Goal: Task Accomplishment & Management: Use online tool/utility

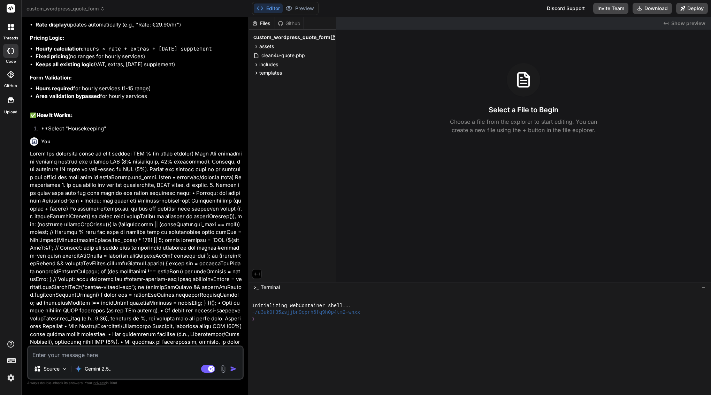
scroll to position [11200, 0]
click at [95, 370] on p "Gemini 2.5.." at bounding box center [98, 368] width 27 height 7
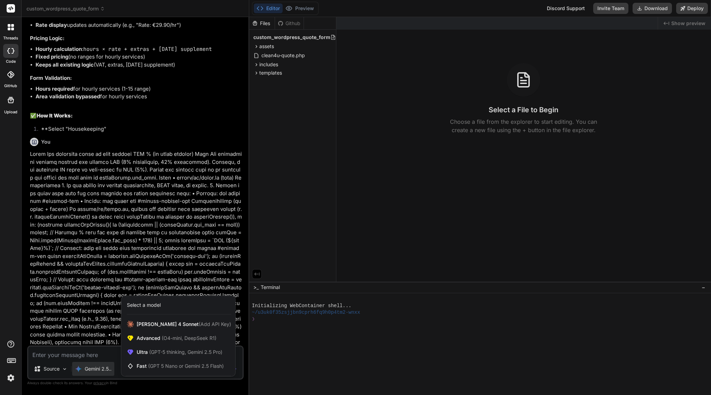
click at [95, 370] on div at bounding box center [355, 197] width 711 height 395
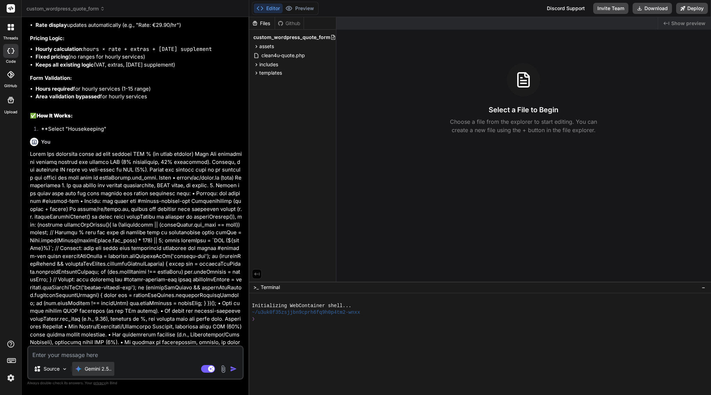
click at [95, 370] on p "Gemini 2.5.." at bounding box center [98, 368] width 27 height 7
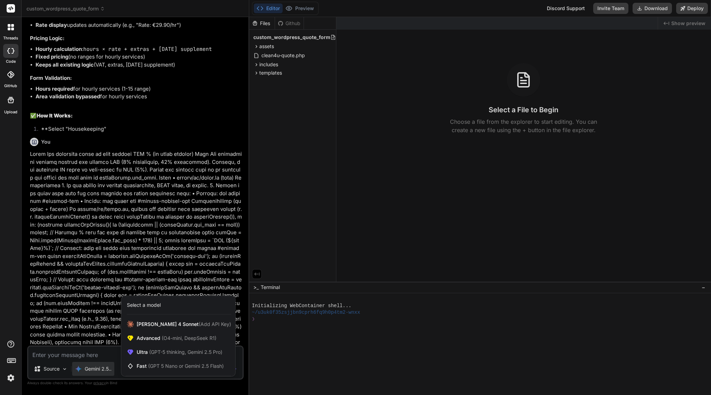
click at [135, 203] on div at bounding box center [355, 197] width 711 height 395
type textarea "x"
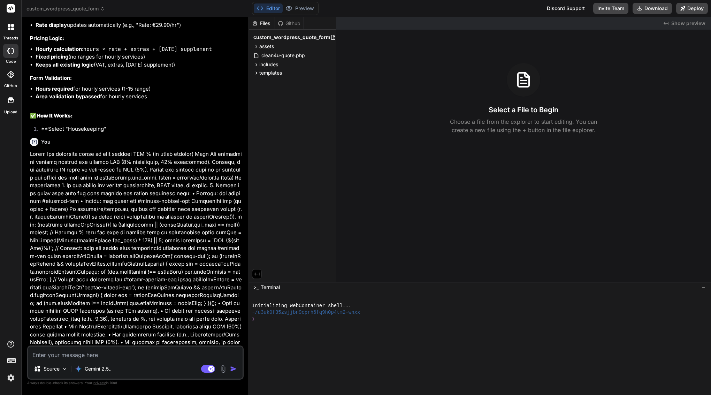
scroll to position [0, 0]
click at [151, 351] on textarea at bounding box center [135, 353] width 214 height 13
paste textarea "Lor ip — do’si am Conse 8 adipisc elits doeiu. Temp’i u labo, etdolor Magn AL e…"
type textarea "Lor ip — do’si am Conse 8 adipisc elits doeiu. Temp’i u labo, etdolor Magn AL e…"
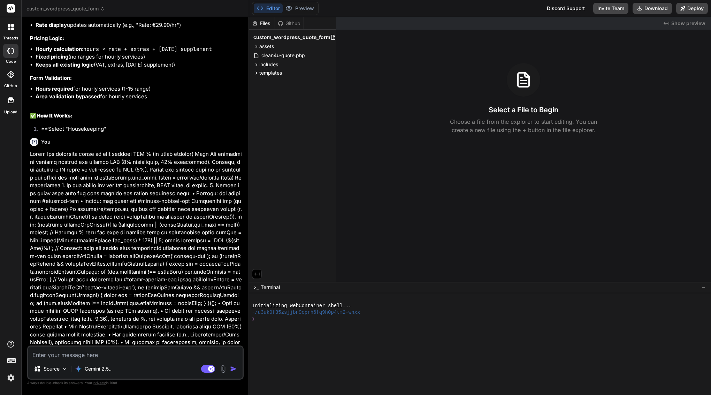
type textarea "x"
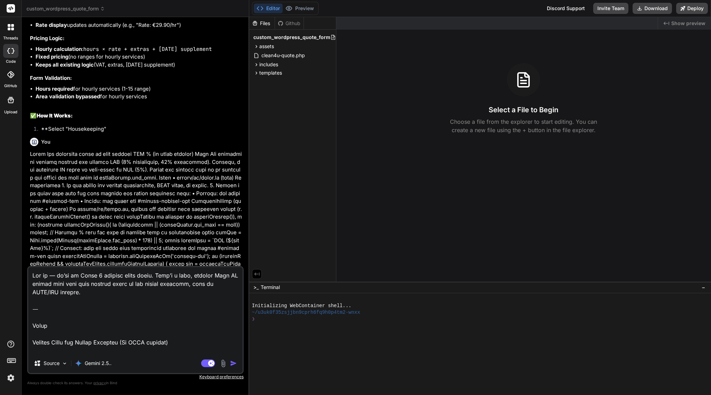
click at [32, 324] on textarea at bounding box center [135, 310] width 214 height 86
drag, startPoint x: 34, startPoint y: 325, endPoint x: 25, endPoint y: 251, distance: 75.2
click at [25, 251] on div "Bind AI Web Search Created with Pixso. Code Generator You Bind AI Perfect! Now …" at bounding box center [136, 206] width 228 height 378
drag, startPoint x: 34, startPoint y: 343, endPoint x: 29, endPoint y: 258, distance: 85.3
click at [29, 258] on div "You Bind AI Perfect! Now I have your original JavaScript and PHP content. Let m…" at bounding box center [135, 209] width 217 height 372
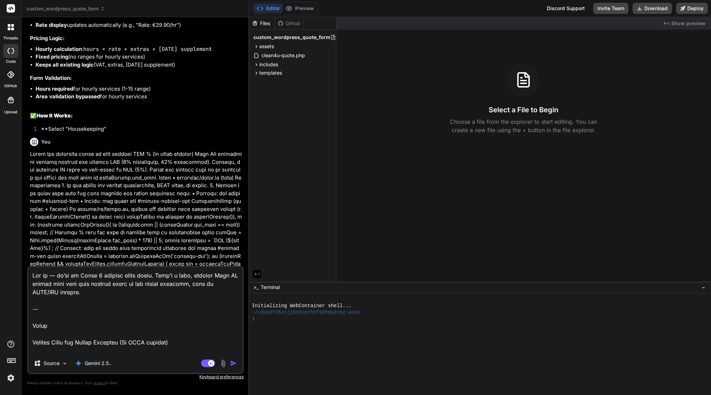
type textarea "Loremip Dolor sit Ametco Adipisci (El SEDD eiusmod) Temp Incidid utlabor etdol …"
type textarea "x"
